Goal: Information Seeking & Learning: Check status

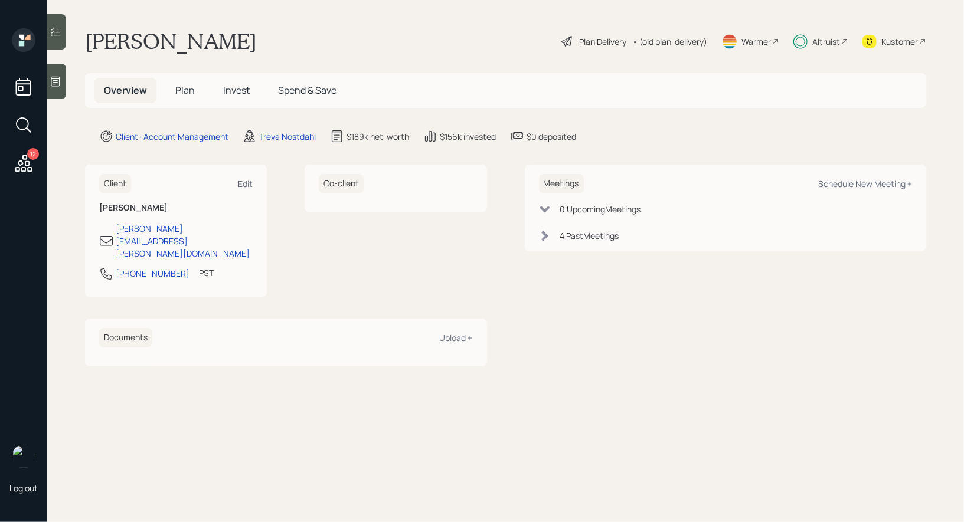
click at [186, 87] on span "Plan" at bounding box center [184, 90] width 19 height 13
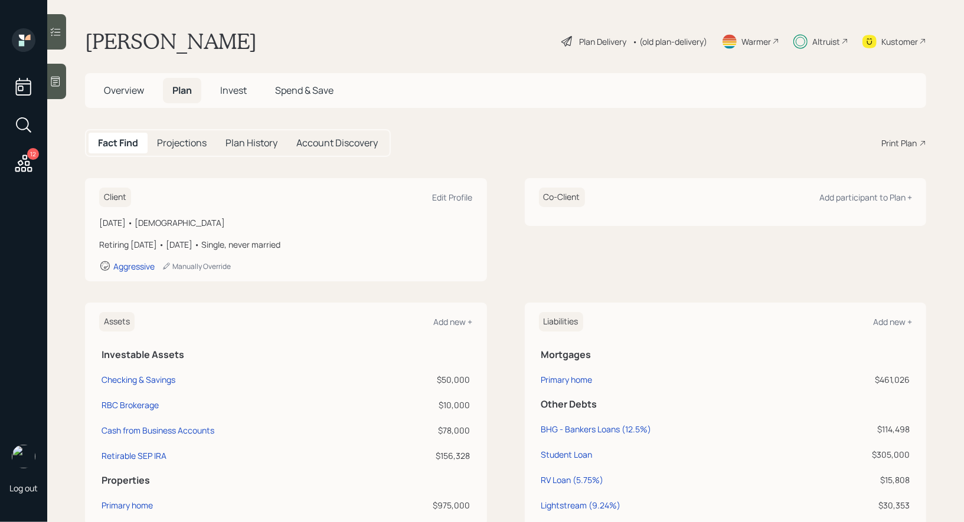
click at [234, 97] on span "Invest" at bounding box center [233, 90] width 27 height 13
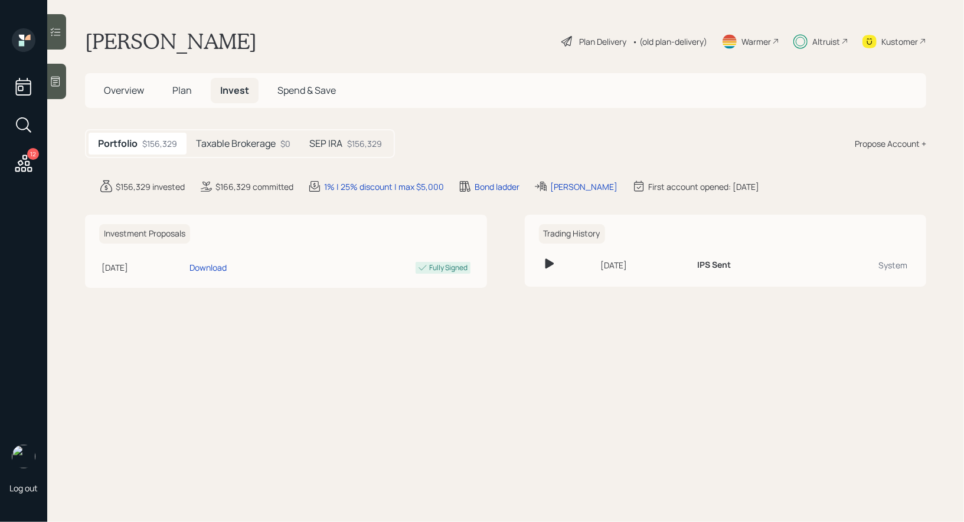
click at [348, 138] on div "$156,329" at bounding box center [364, 144] width 35 height 12
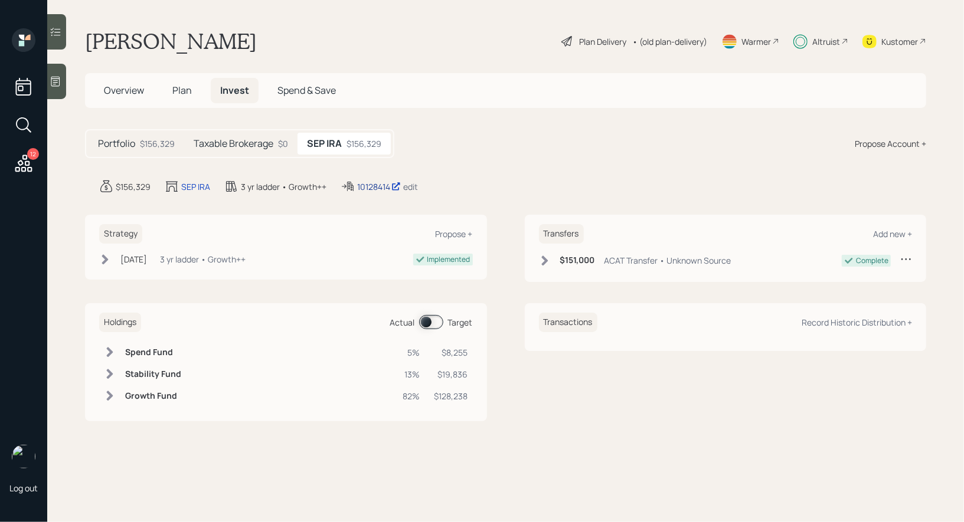
click at [375, 185] on div "10128414" at bounding box center [379, 187] width 44 height 12
click at [181, 90] on span "Plan" at bounding box center [181, 90] width 19 height 13
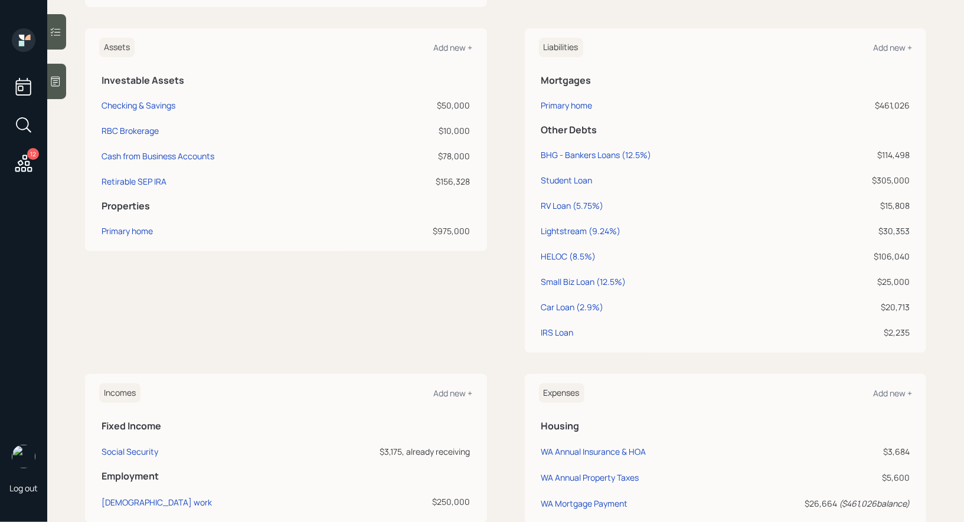
scroll to position [269, 0]
